Goal: Download file/media

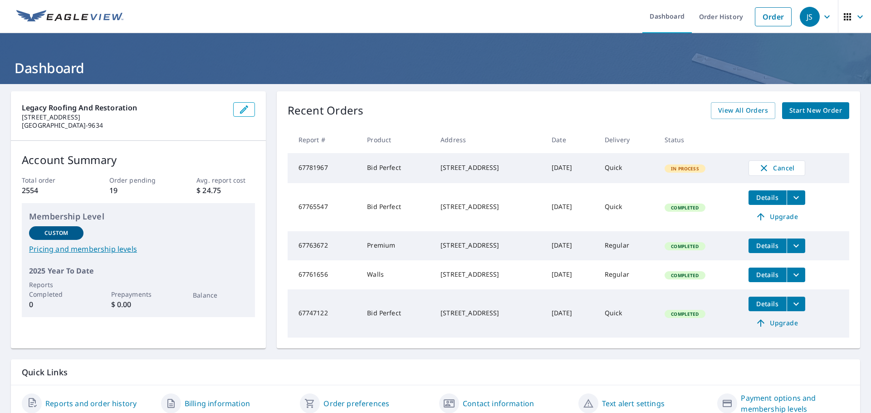
click at [497, 168] on div "[STREET_ADDRESS]" at bounding box center [489, 167] width 97 height 9
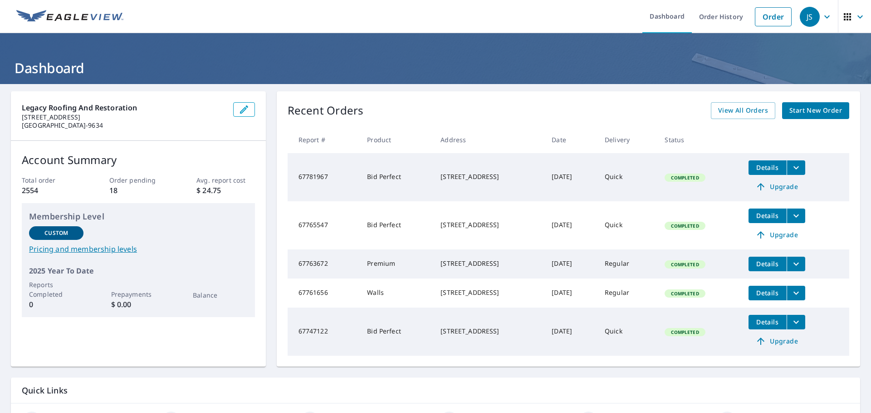
click at [799, 167] on icon "filesDropdownBtn-67781967" at bounding box center [796, 167] width 5 height 3
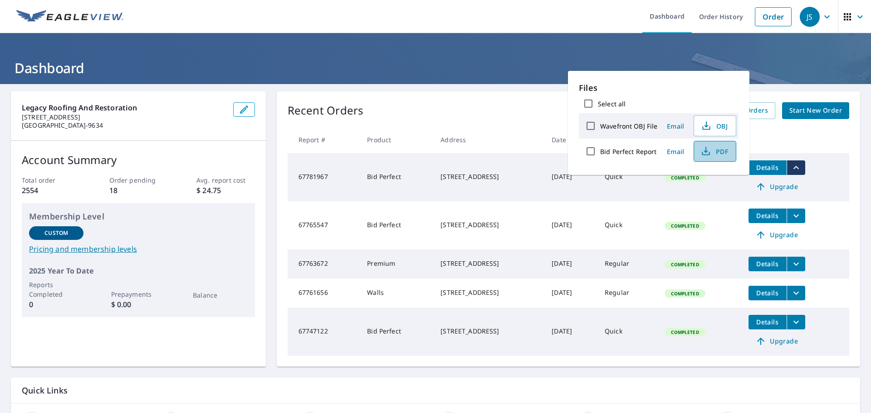
click at [716, 151] on span "PDF" at bounding box center [714, 151] width 29 height 11
